Goal: Information Seeking & Learning: Learn about a topic

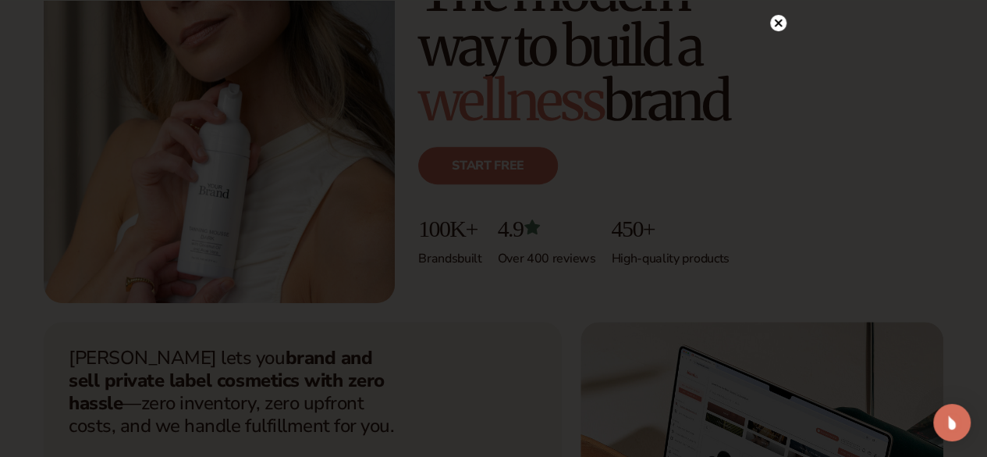
scroll to position [390, 0]
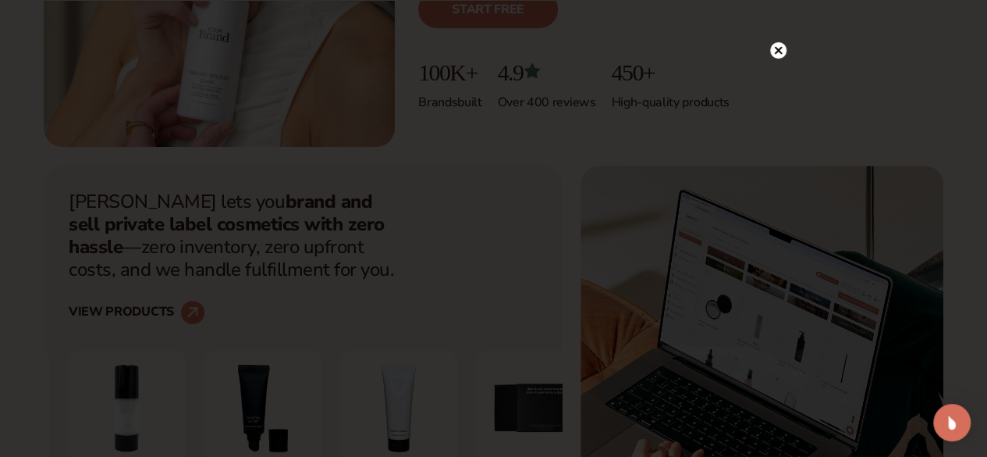
click at [777, 20] on div at bounding box center [493, 228] width 987 height 457
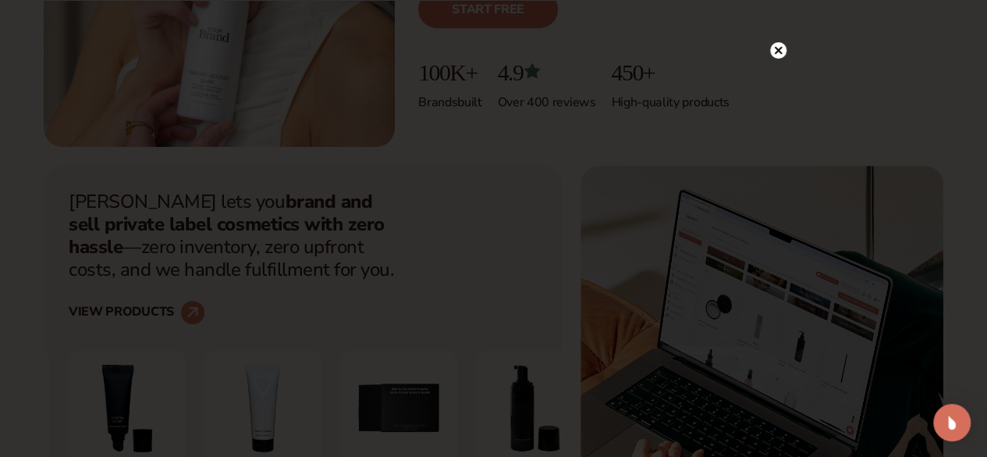
click at [778, 46] on circle at bounding box center [778, 50] width 16 height 16
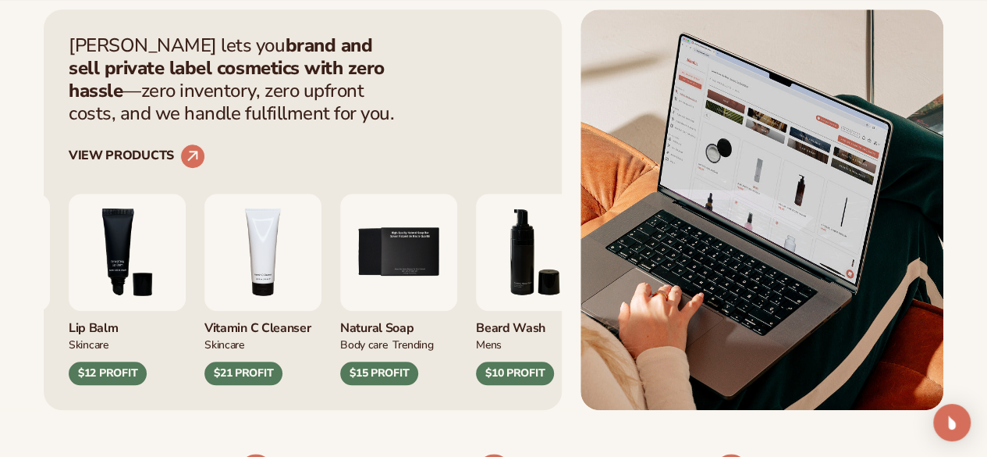
scroll to position [624, 0]
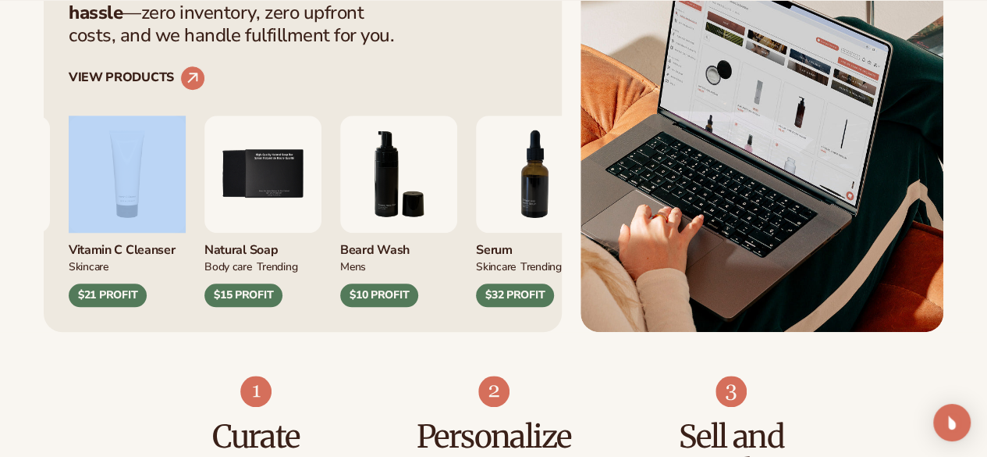
drag, startPoint x: 425, startPoint y: 292, endPoint x: 258, endPoint y: 290, distance: 166.3
click at [258, 290] on div "Lip Gloss MAKEUP $16 PROFIT Moisturizer SKINCARE $17 PROFIT SKINCARE" at bounding box center [303, 199] width 468 height 217
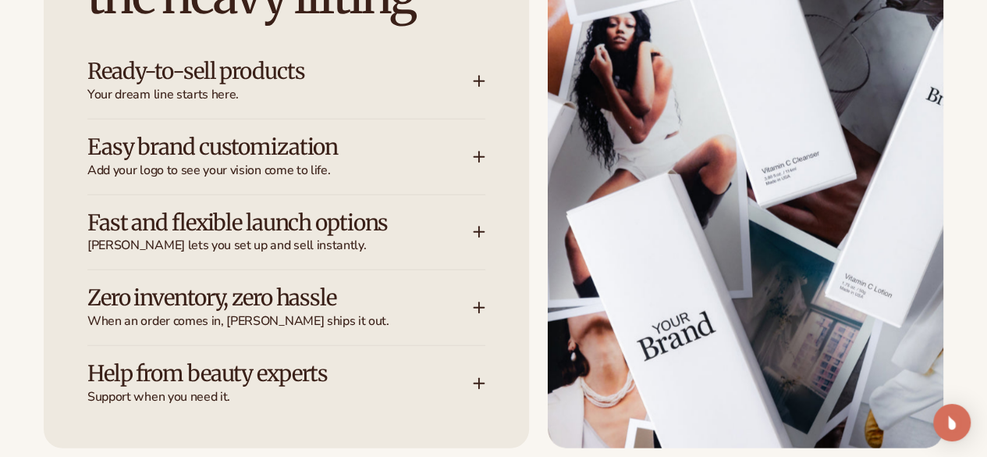
scroll to position [2107, 0]
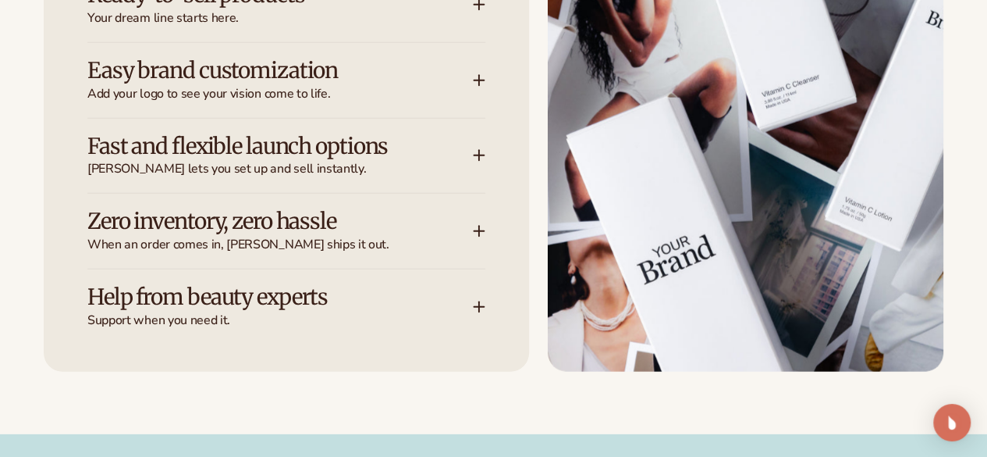
click at [224, 59] on div "Let Blanka handle the heavy lifting Ready-to-sell products Your dream line star…" at bounding box center [286, 84] width 485 height 574
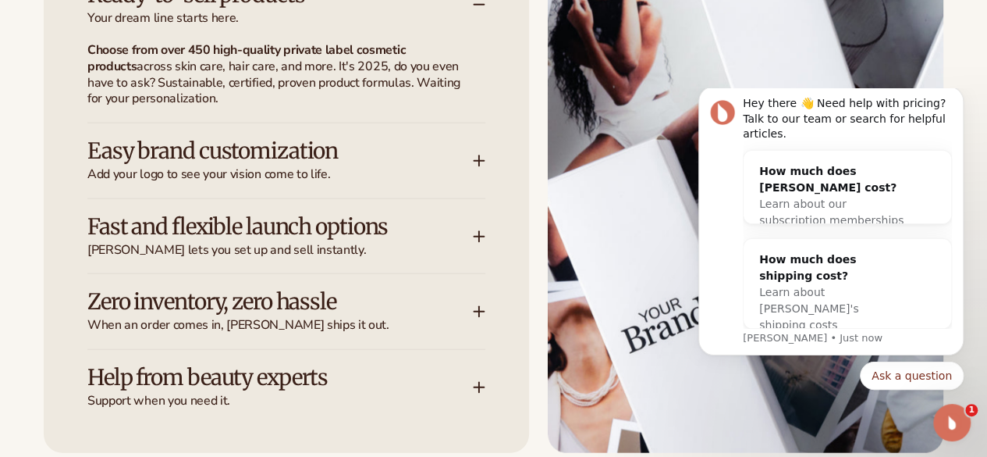
scroll to position [2185, 0]
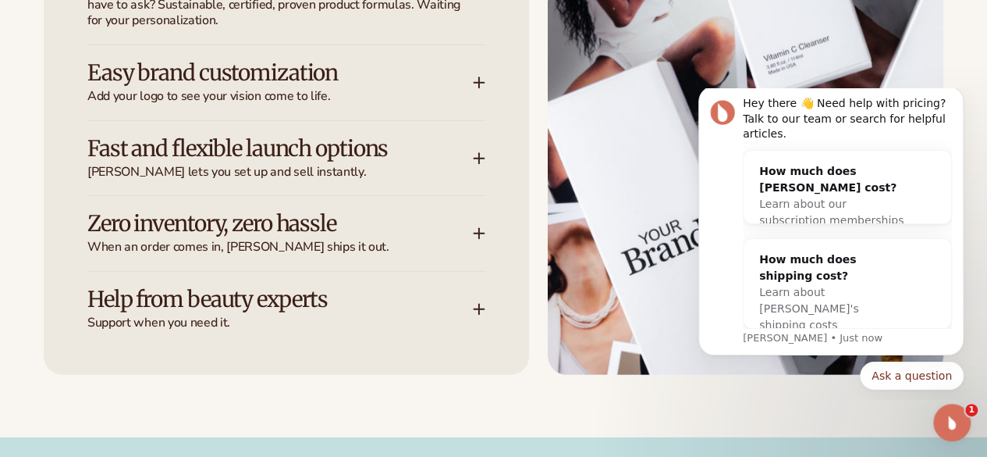
click at [281, 236] on h3 "Zero inventory, zero hassle" at bounding box center [256, 224] width 339 height 24
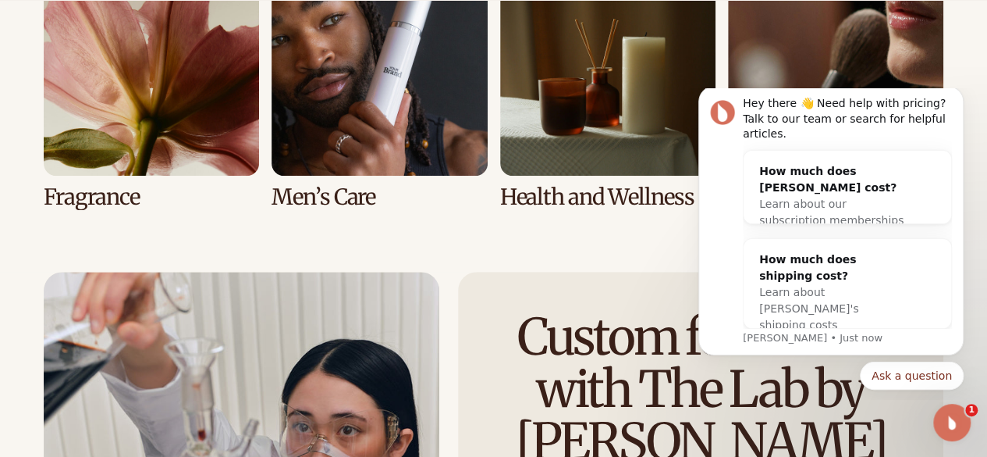
scroll to position [3356, 0]
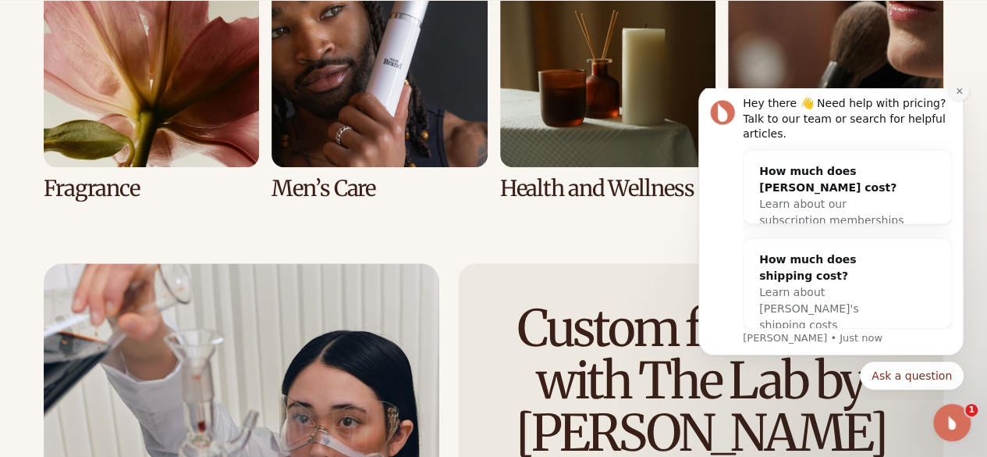
click at [954, 101] on button "Dismiss notification" at bounding box center [959, 90] width 20 height 20
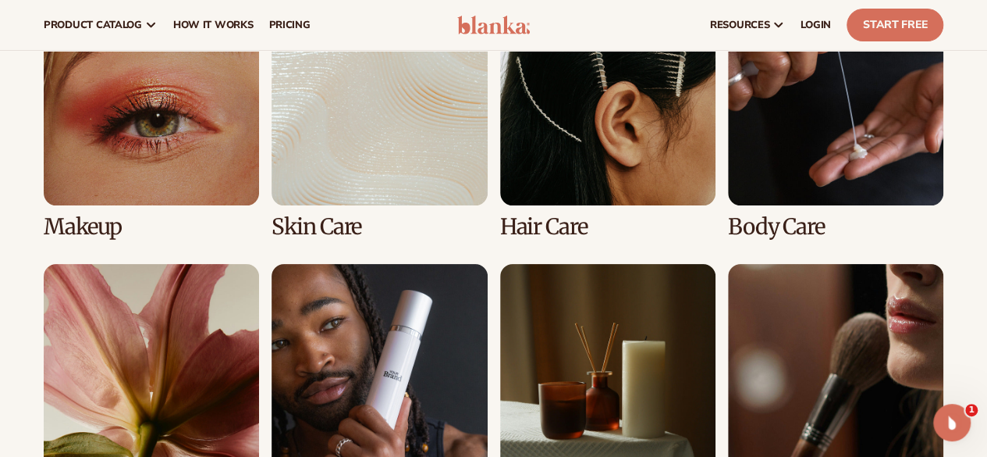
scroll to position [2966, 0]
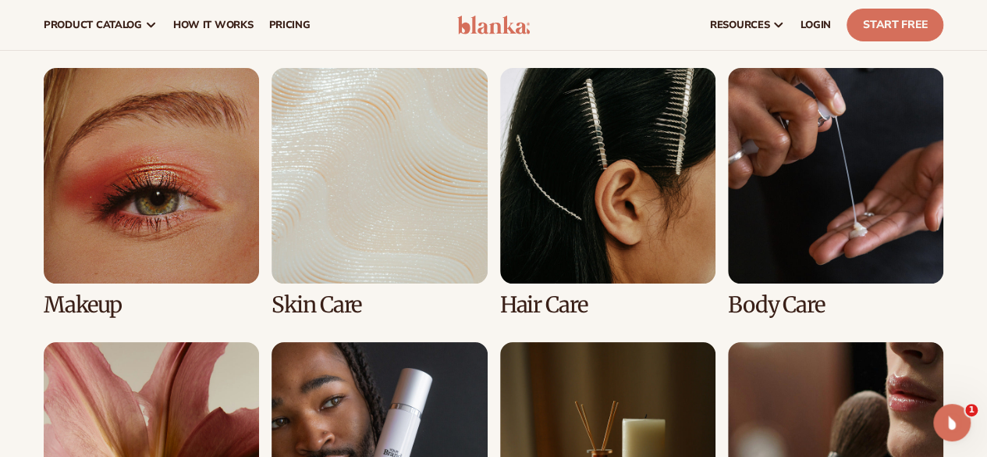
click at [197, 247] on link "1 / 8" at bounding box center [151, 192] width 215 height 249
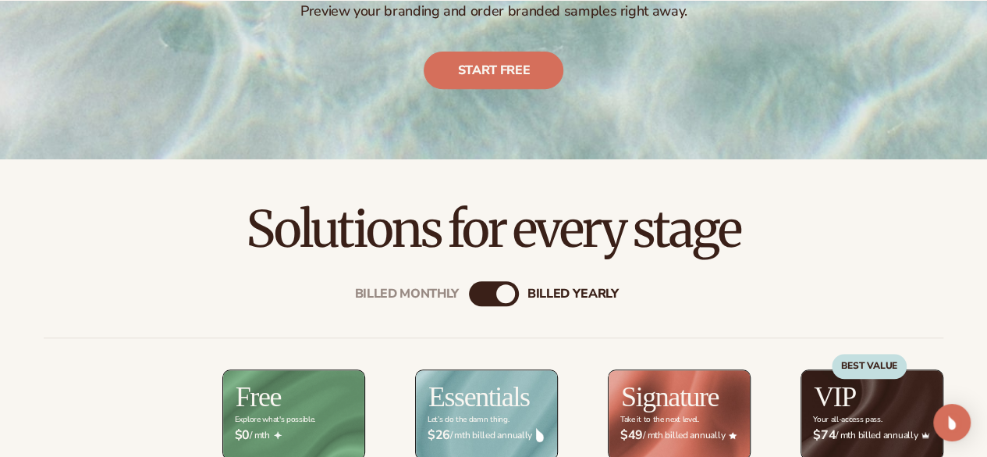
scroll to position [468, 0]
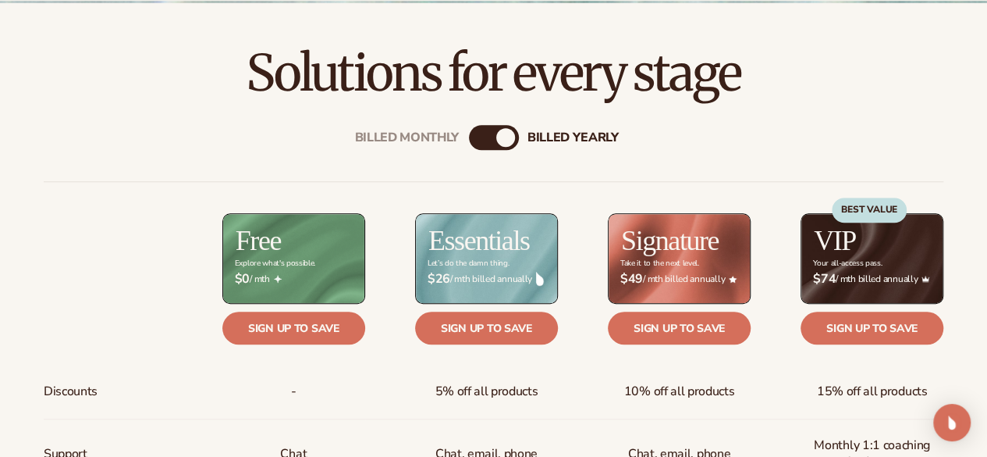
click at [481, 141] on div "Billed Monthly" at bounding box center [478, 137] width 19 height 19
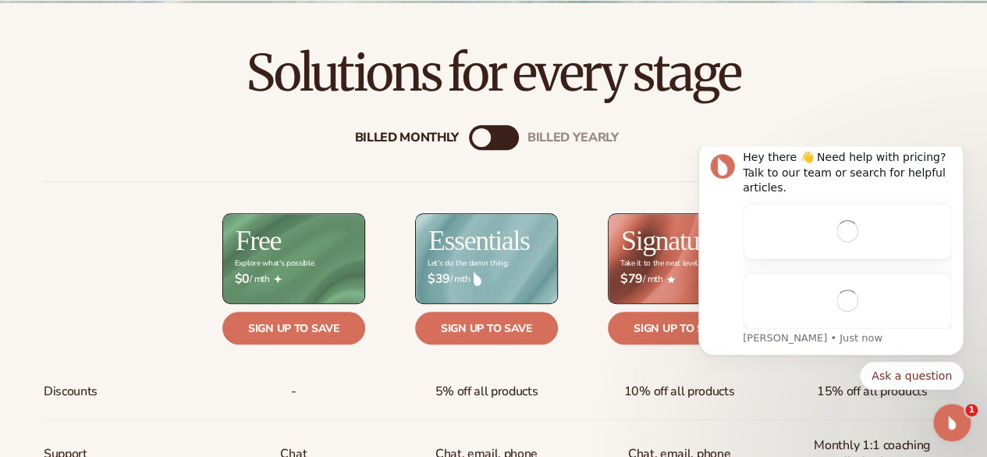
scroll to position [0, 0]
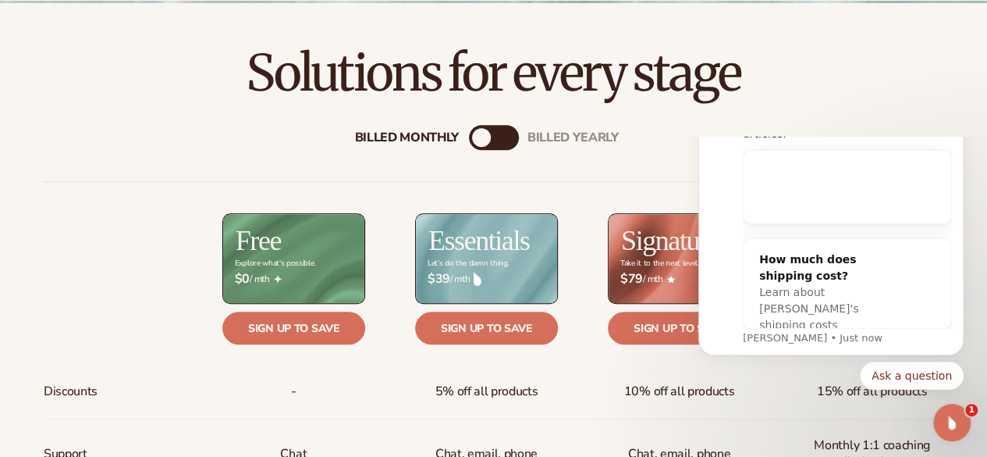
click at [481, 141] on div "Billed Monthly" at bounding box center [481, 137] width 19 height 19
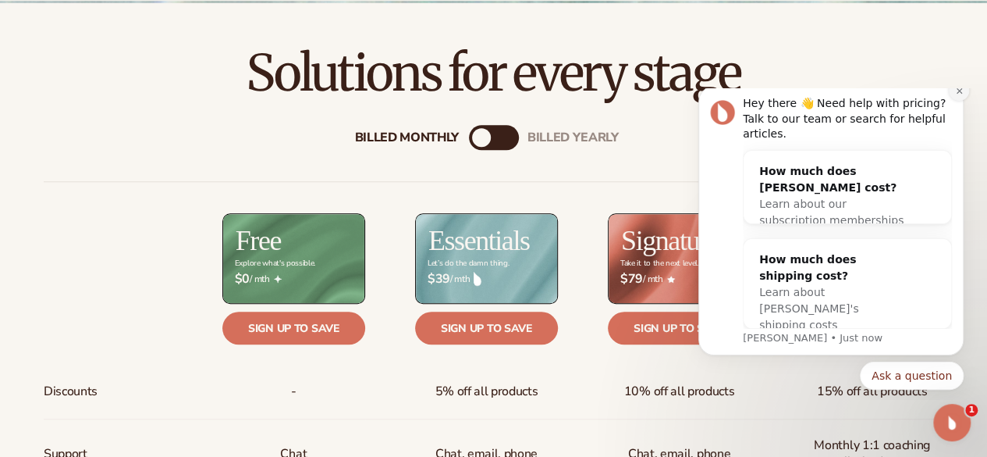
click at [964, 101] on button "Dismiss notification" at bounding box center [959, 90] width 20 height 20
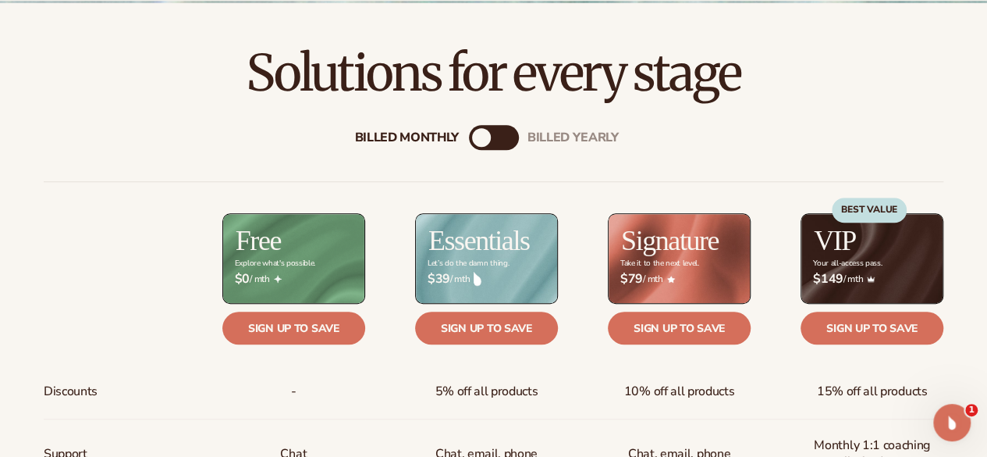
click at [498, 137] on div "Billed Monthly billed Yearly" at bounding box center [494, 137] width 50 height 25
click at [496, 137] on div "Billed Monthly billed Yearly" at bounding box center [494, 137] width 50 height 25
click at [489, 137] on div "Billed Monthly" at bounding box center [481, 137] width 19 height 19
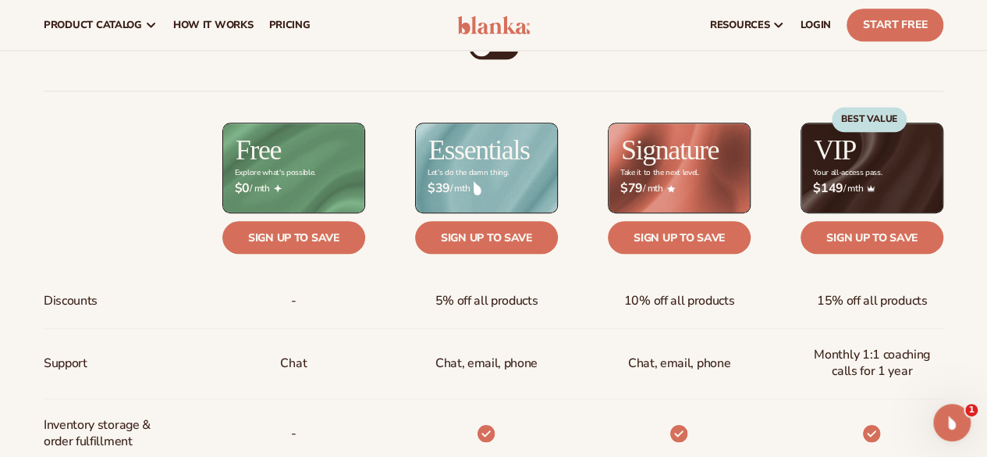
scroll to position [546, 0]
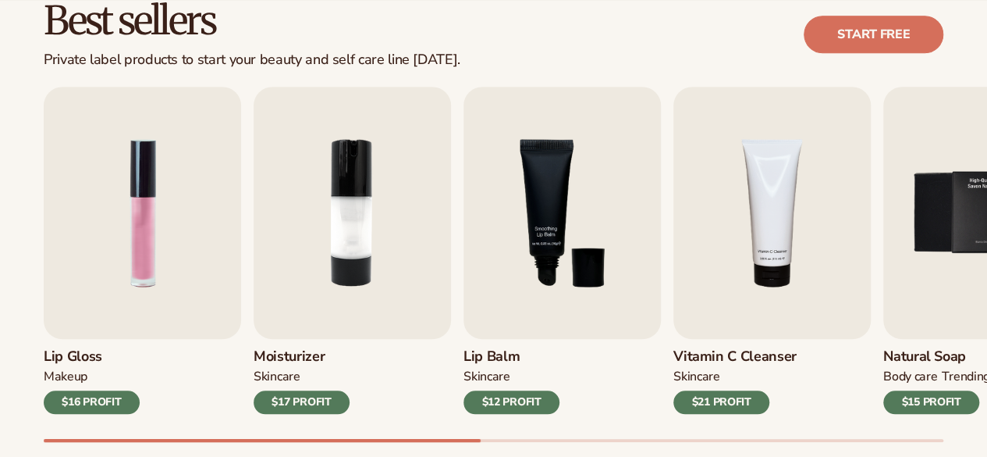
scroll to position [546, 0]
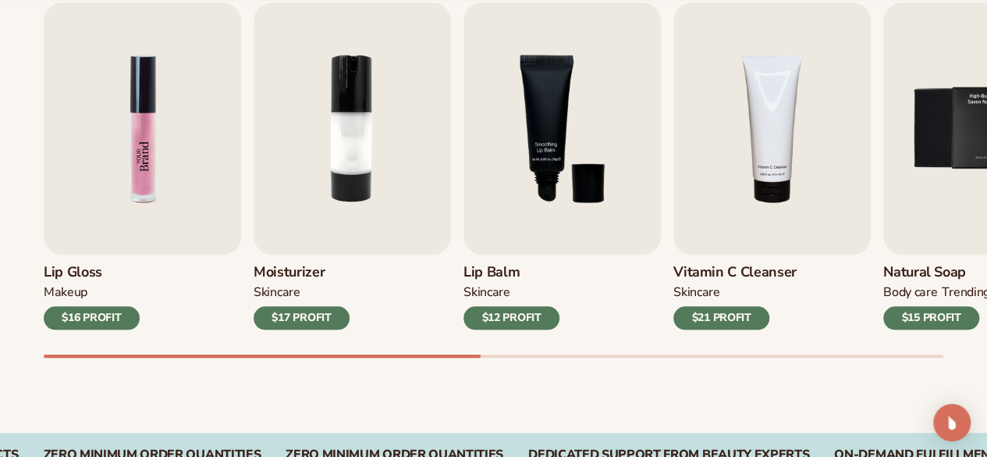
click at [153, 215] on img "1 / 9" at bounding box center [142, 128] width 197 height 252
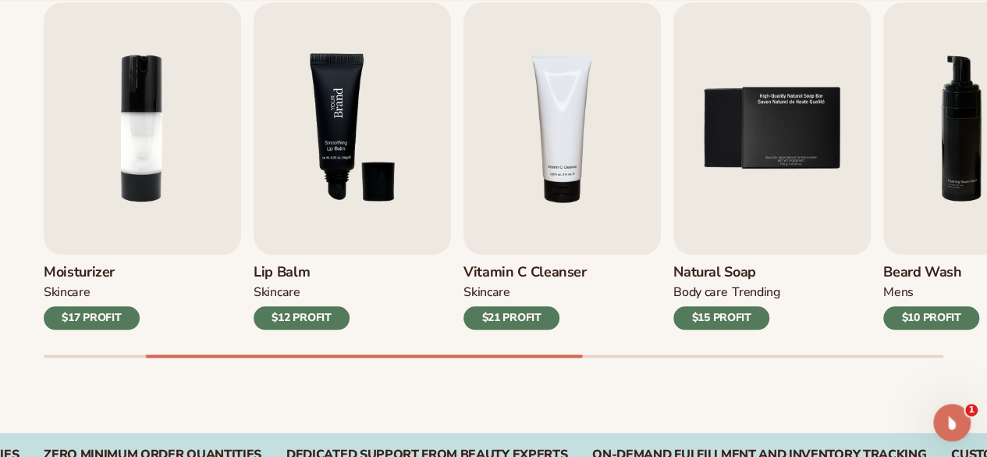
click at [412, 210] on img "3 / 9" at bounding box center [352, 128] width 197 height 252
click at [395, 187] on img "3 / 9" at bounding box center [352, 128] width 197 height 252
click at [720, 164] on img "5 / 9" at bounding box center [772, 128] width 197 height 252
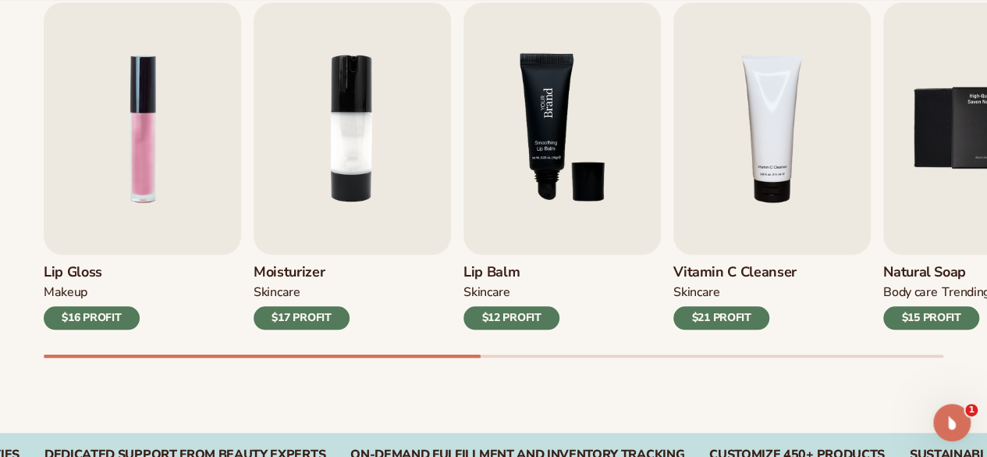
click at [582, 160] on img "3 / 9" at bounding box center [562, 128] width 197 height 252
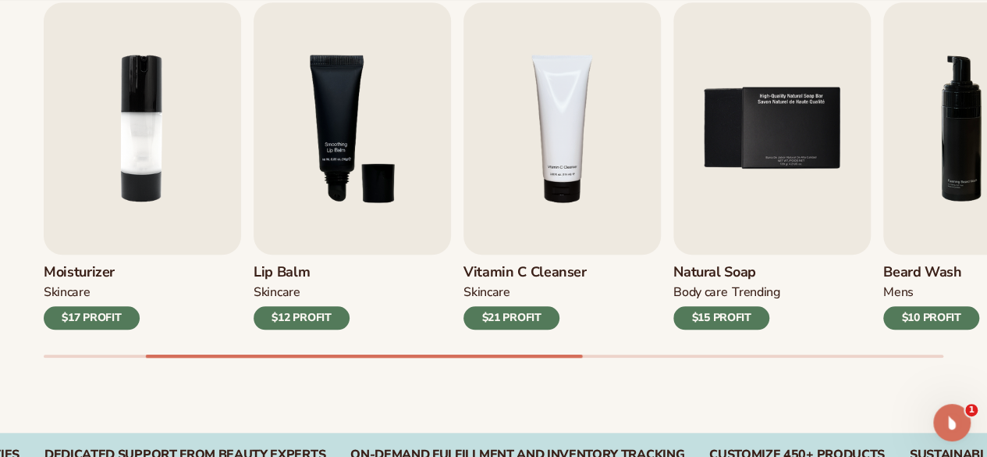
click at [497, 311] on div "$21 PROFIT" at bounding box center [512, 317] width 96 height 23
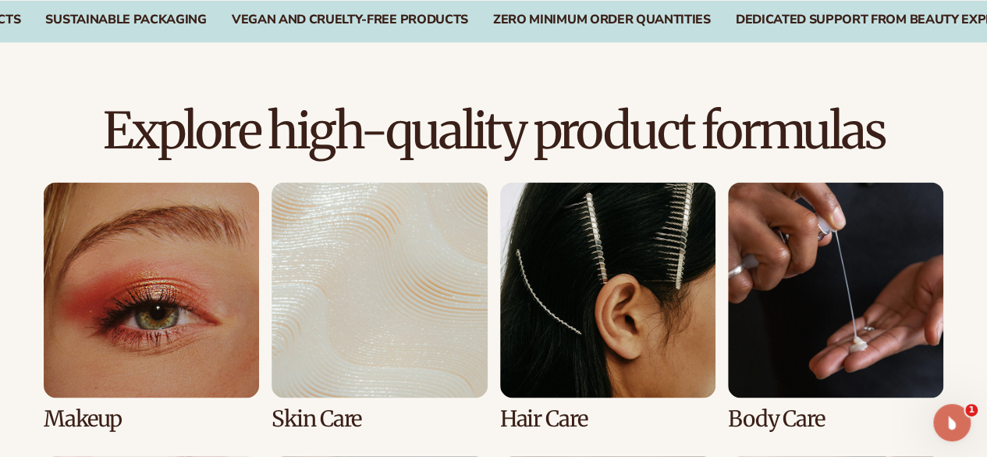
scroll to position [1093, 0]
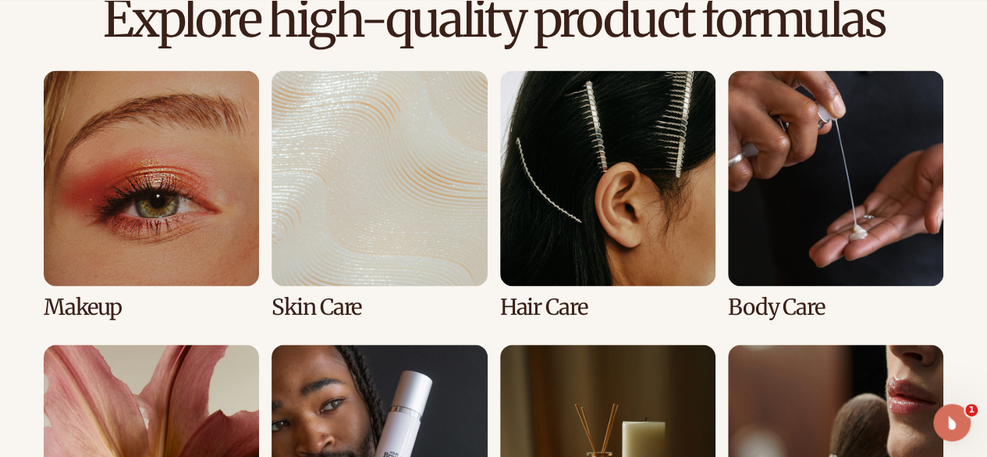
click at [384, 252] on link "2 / 8" at bounding box center [379, 194] width 215 height 249
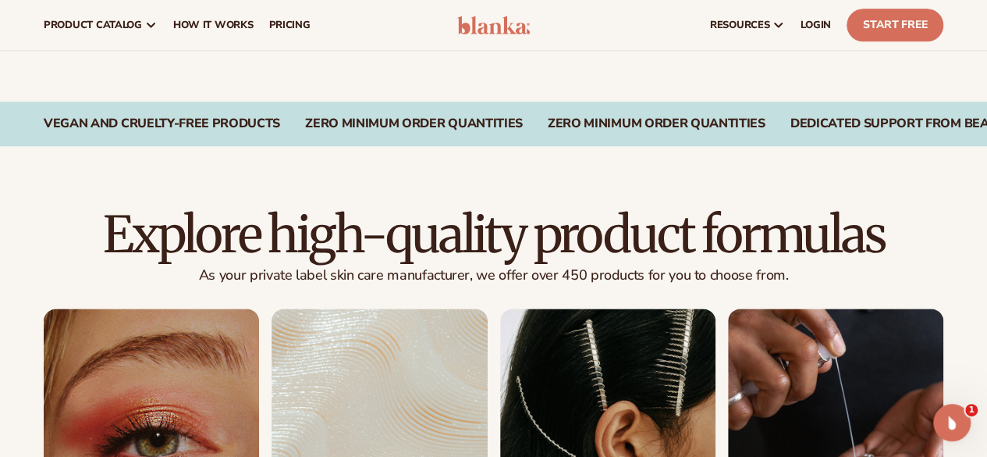
scroll to position [858, 0]
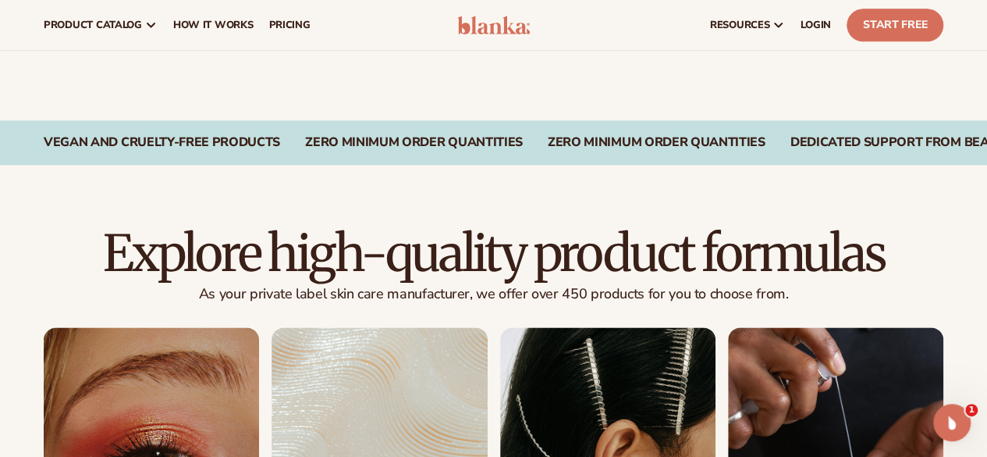
click at [485, 24] on img at bounding box center [493, 25] width 73 height 19
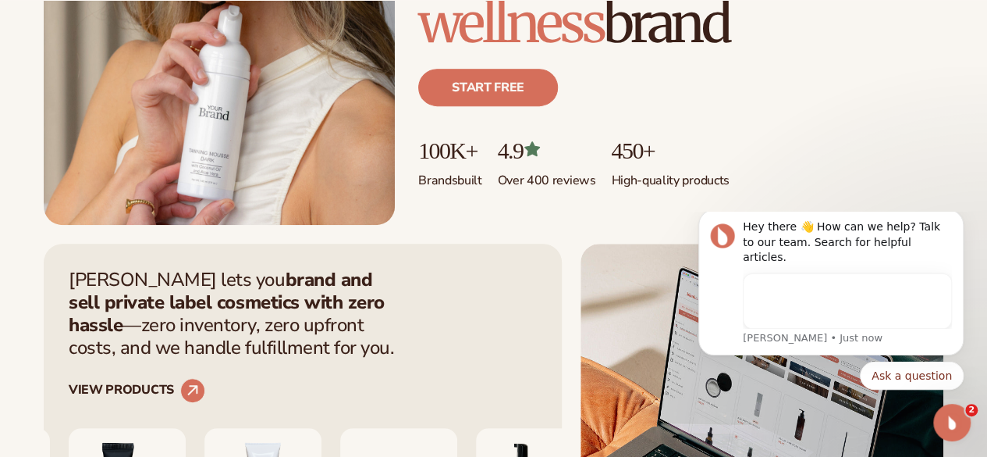
scroll to position [468, 0]
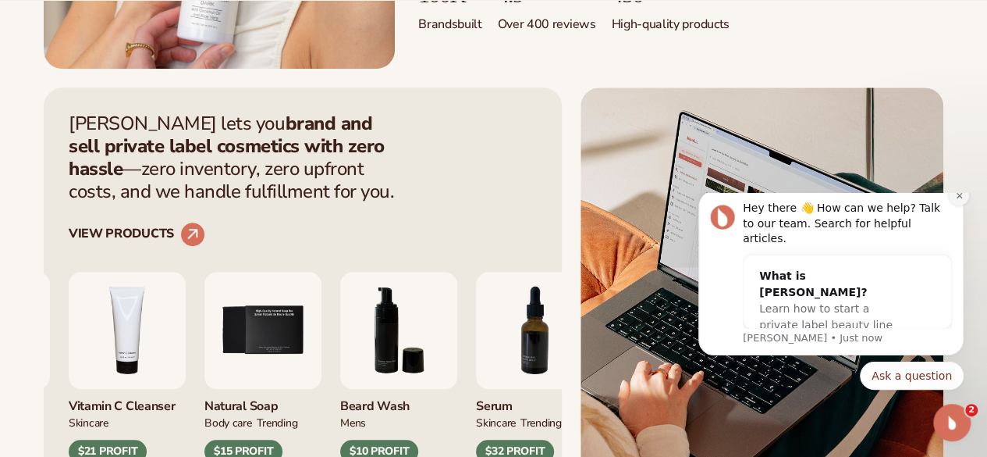
click at [957, 200] on icon "Dismiss notification" at bounding box center [959, 195] width 9 height 9
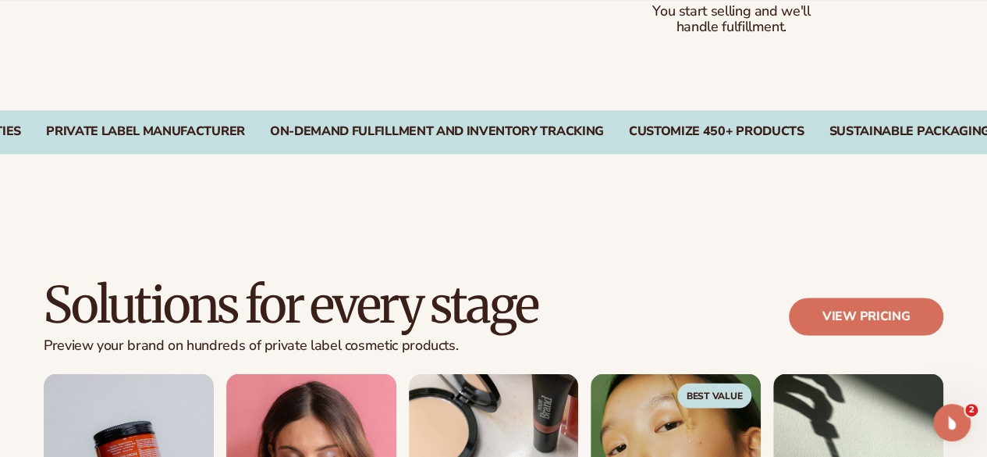
scroll to position [1171, 0]
